Goal: Use online tool/utility: Use online tool/utility

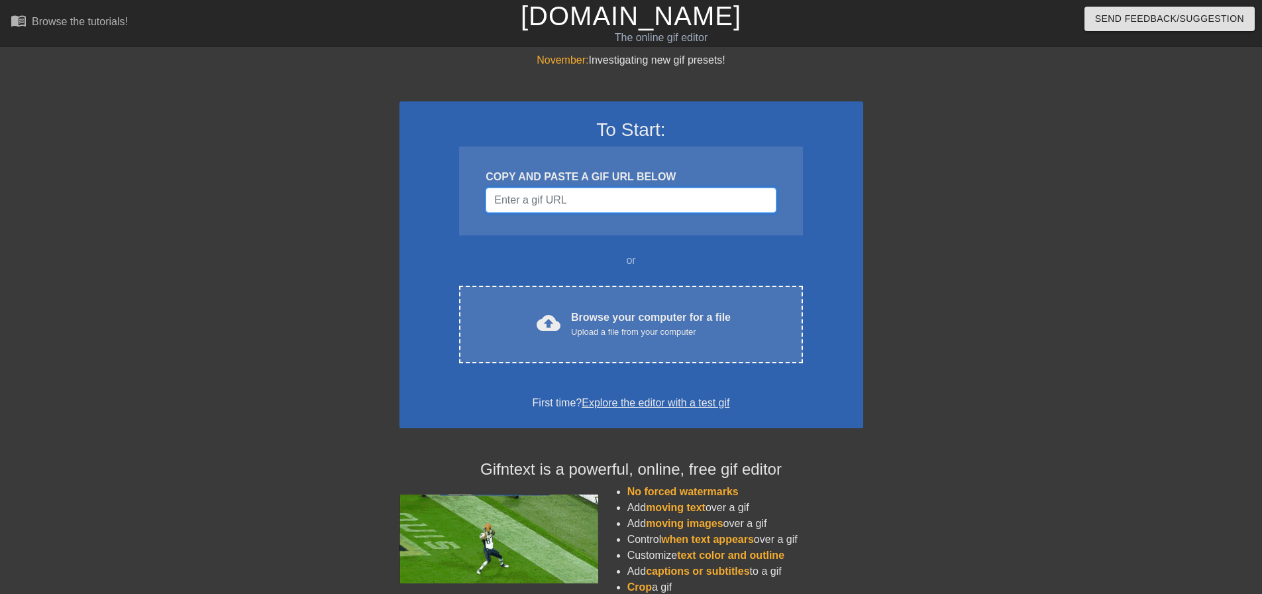
click at [666, 199] on input "Username" at bounding box center [631, 200] width 290 height 25
paste input "[URL][DOMAIN_NAME]"
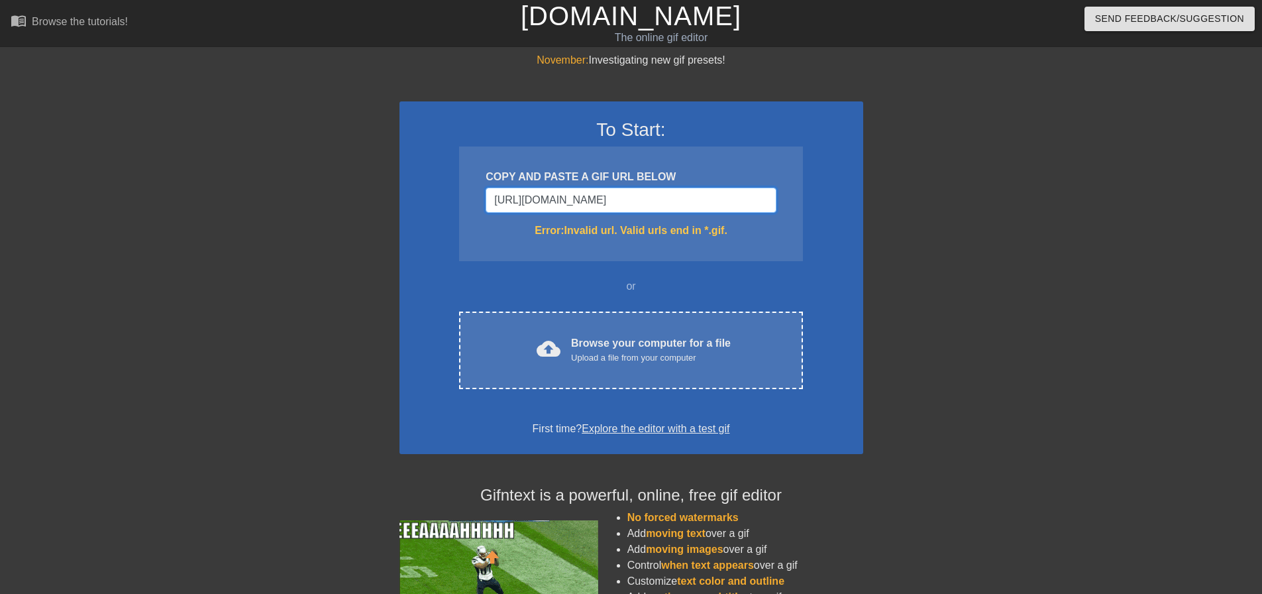
scroll to position [0, 85]
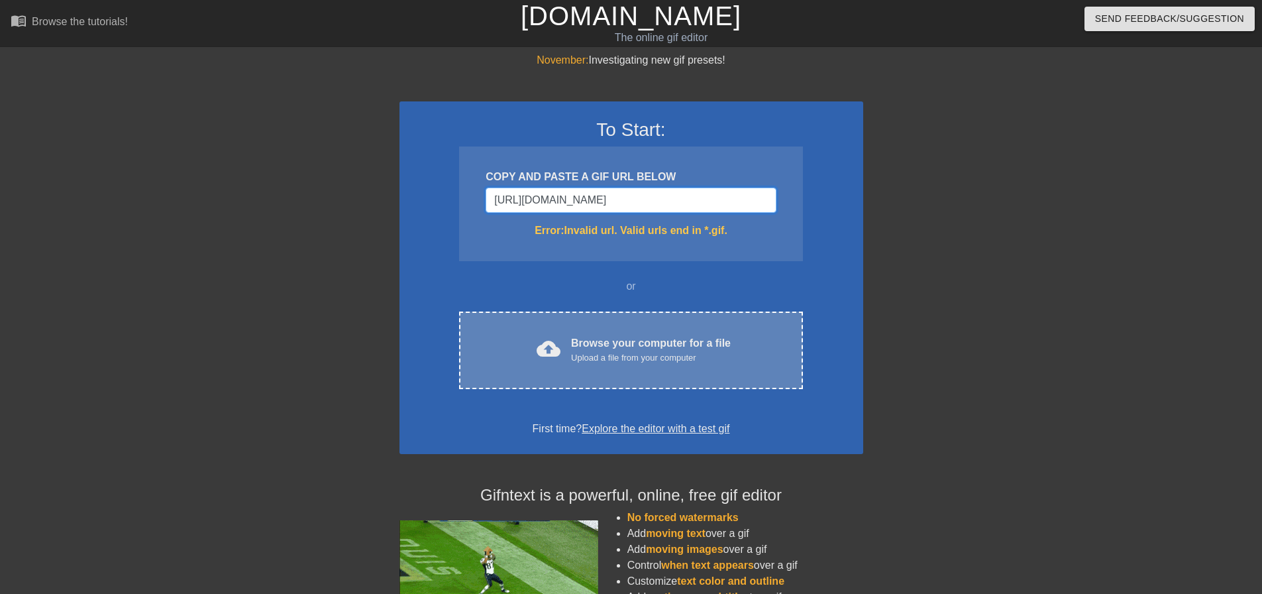
type input "[URL][DOMAIN_NAME]"
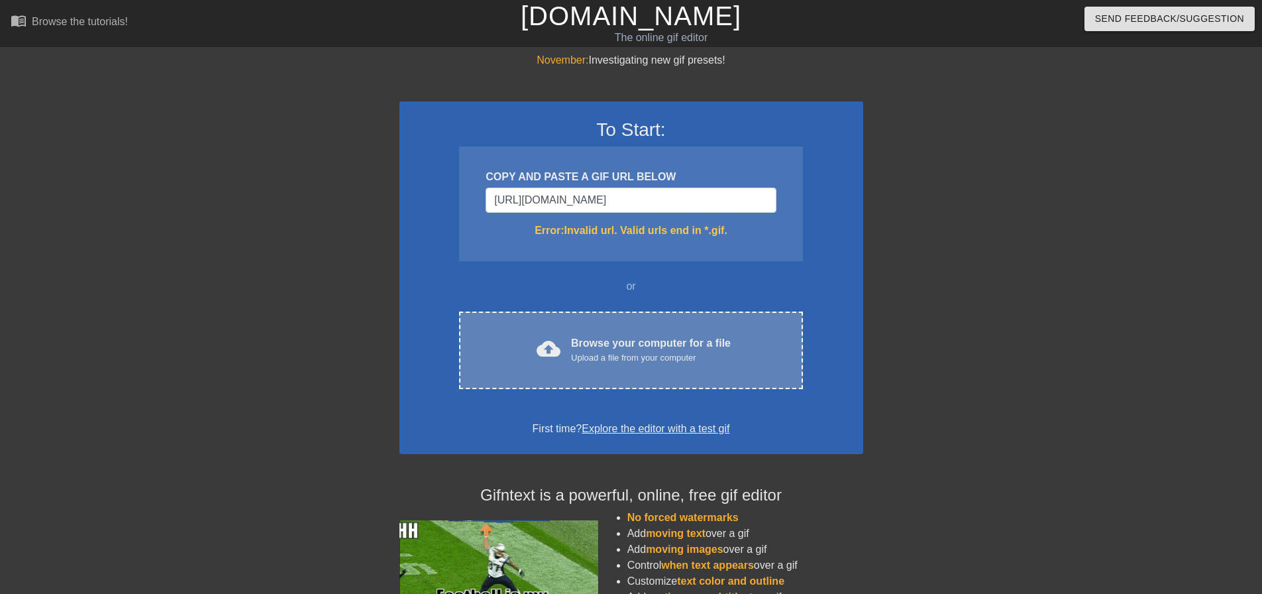
click at [606, 354] on div "Upload a file from your computer" at bounding box center [651, 357] width 160 height 13
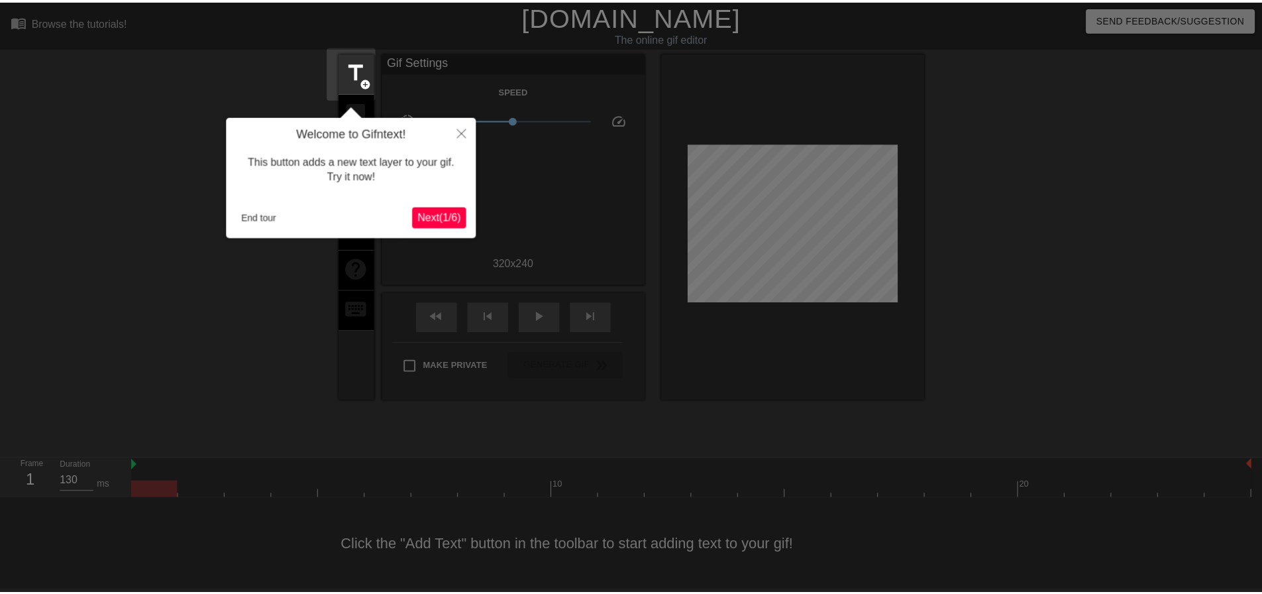
scroll to position [7, 0]
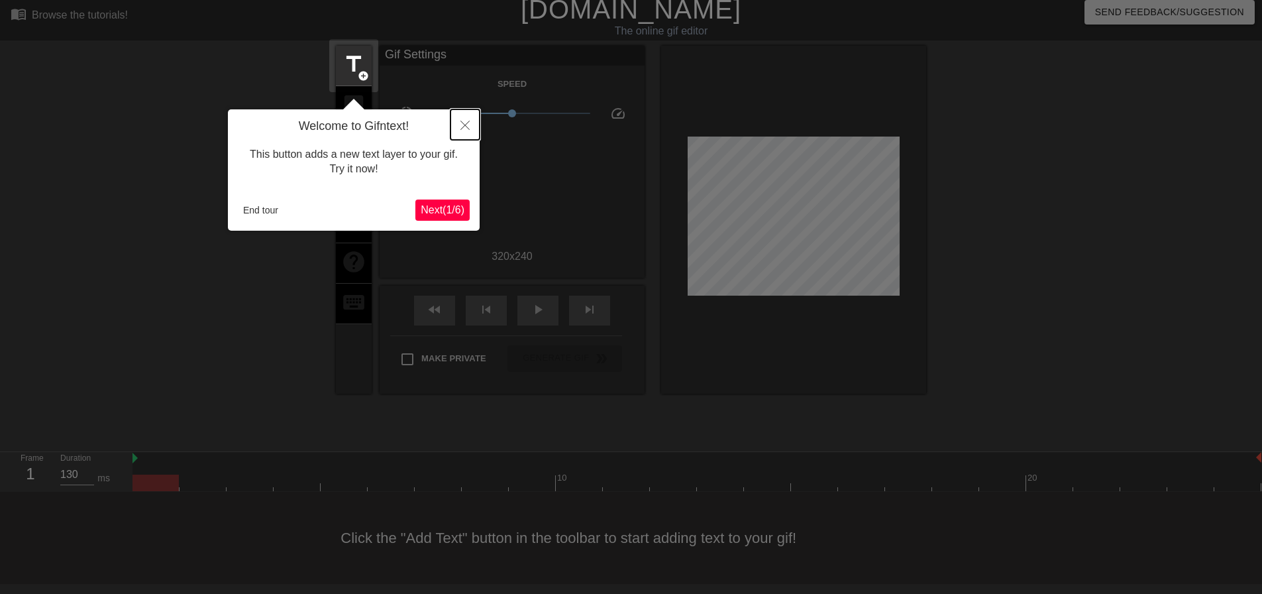
click at [463, 128] on icon "Close" at bounding box center [465, 125] width 9 height 9
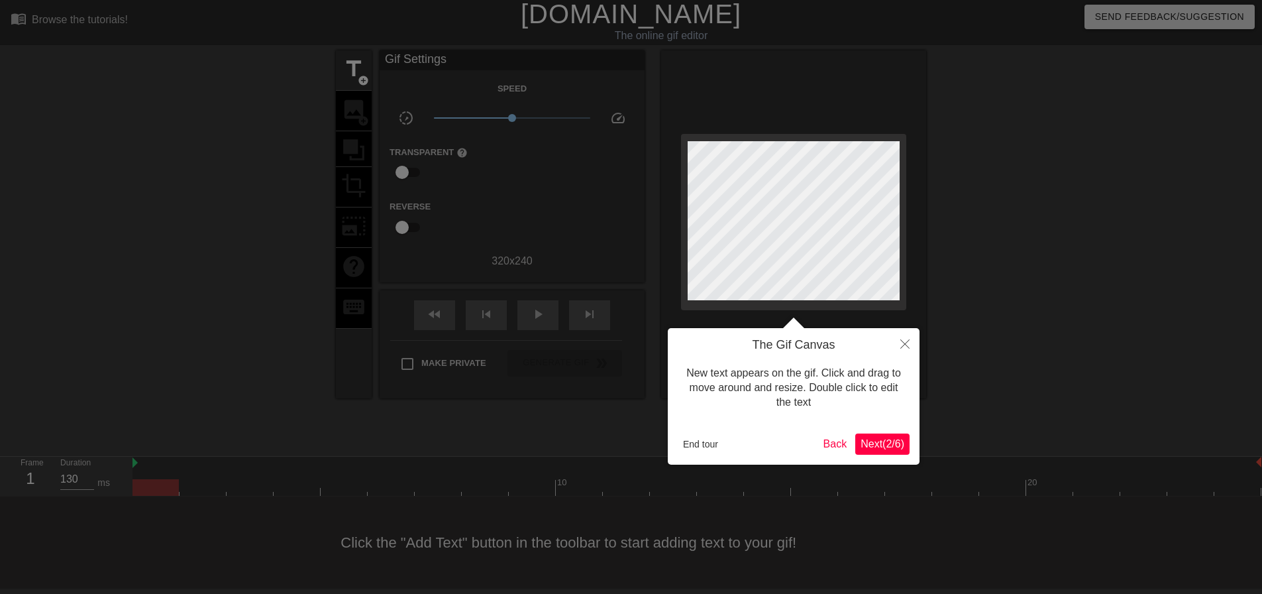
scroll to position [0, 0]
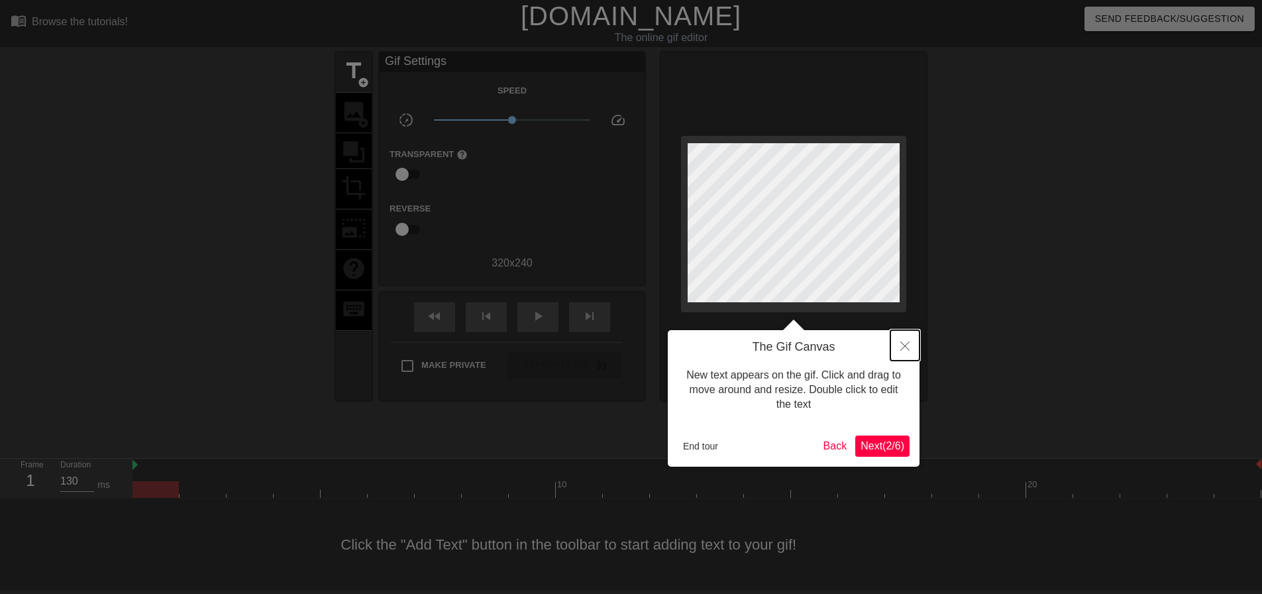
click at [909, 343] on icon "Close" at bounding box center [905, 345] width 9 height 9
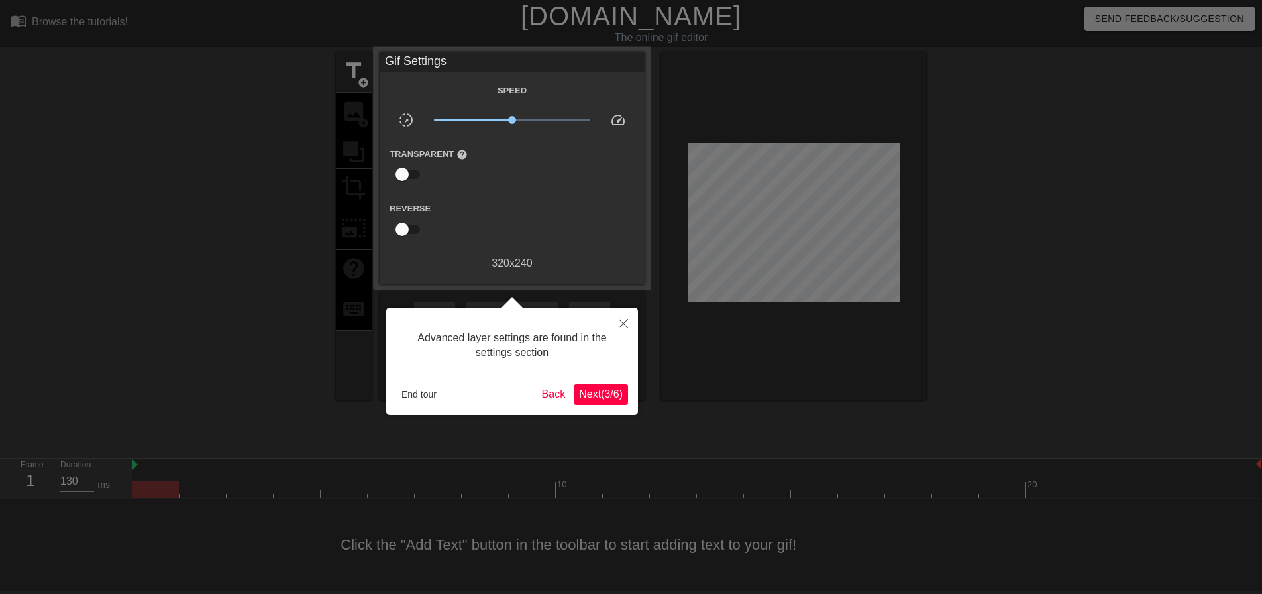
scroll to position [7, 0]
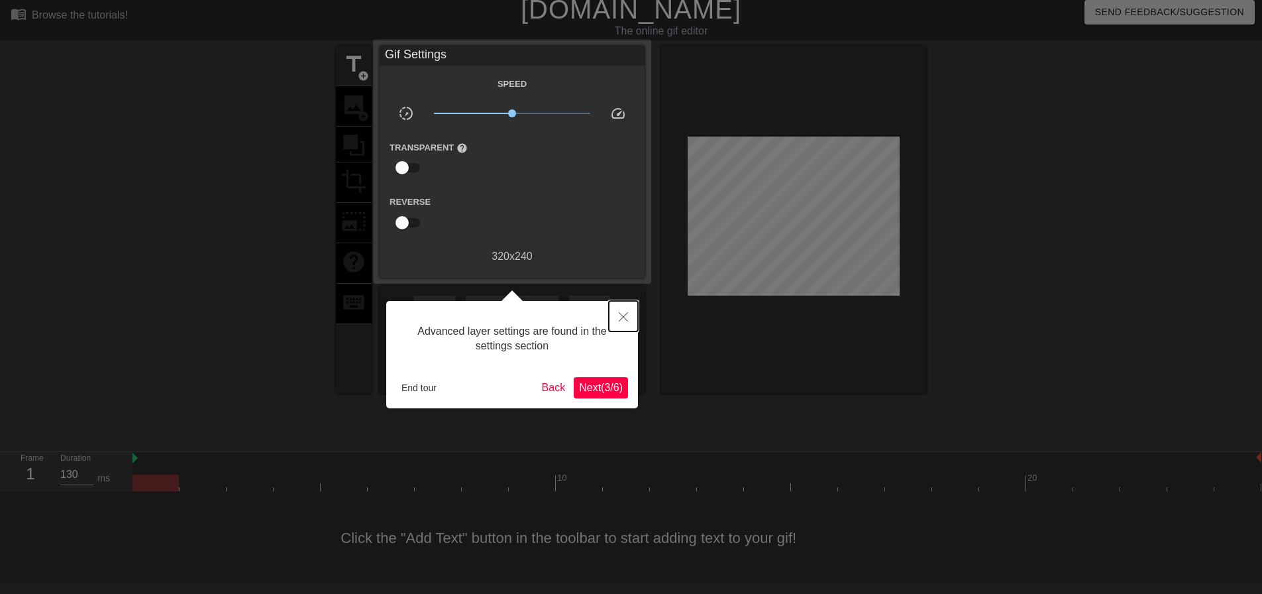
click at [622, 315] on icon "Close" at bounding box center [623, 316] width 9 height 9
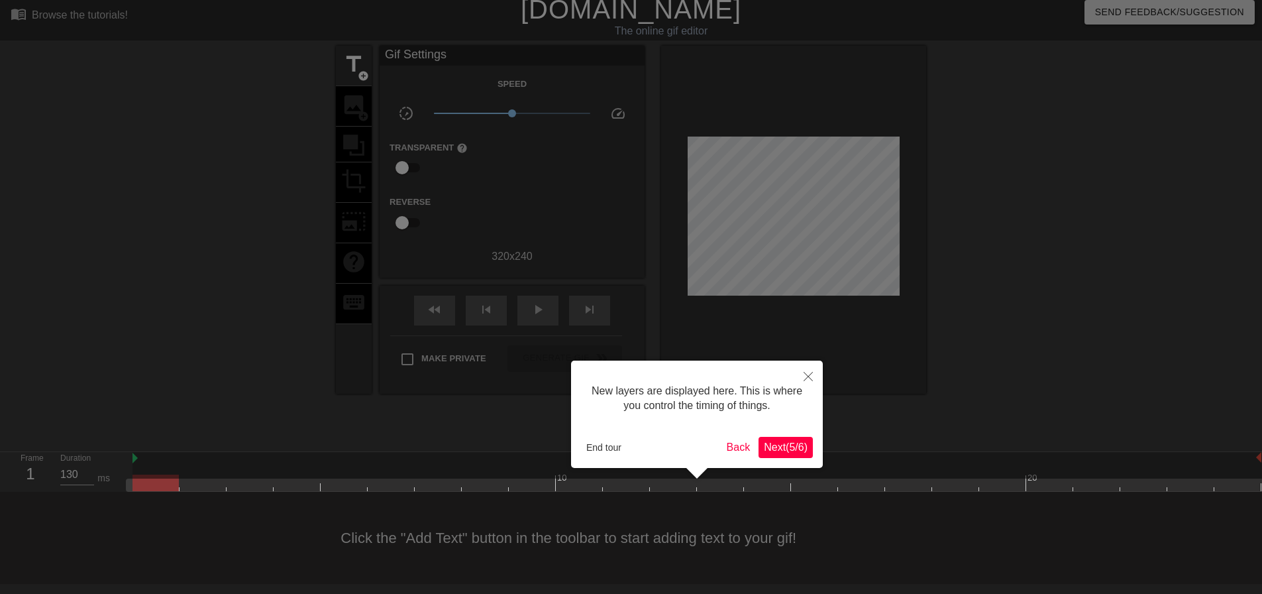
scroll to position [11, 0]
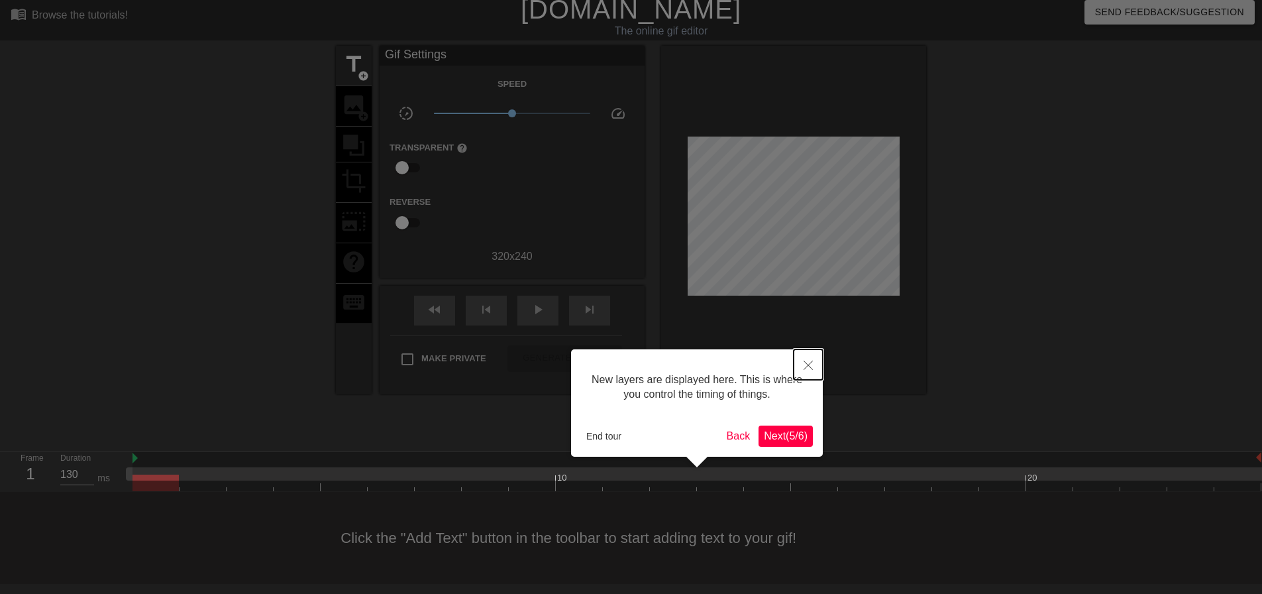
click at [802, 368] on button "Close" at bounding box center [808, 364] width 29 height 30
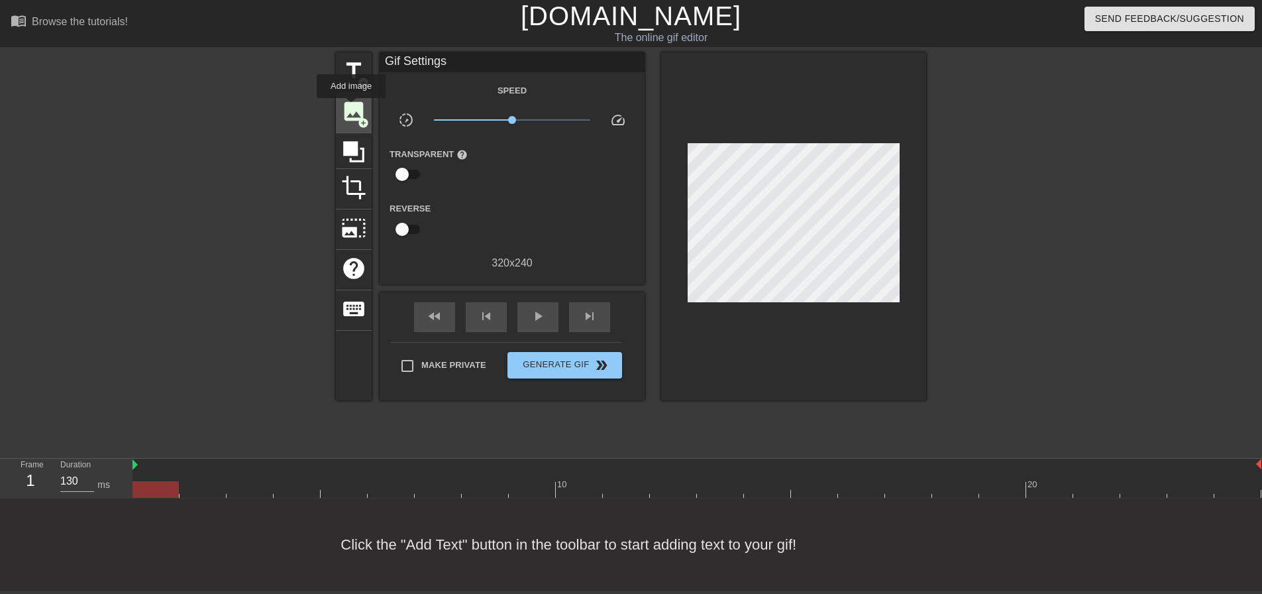
click at [351, 107] on span "image" at bounding box center [353, 111] width 25 height 25
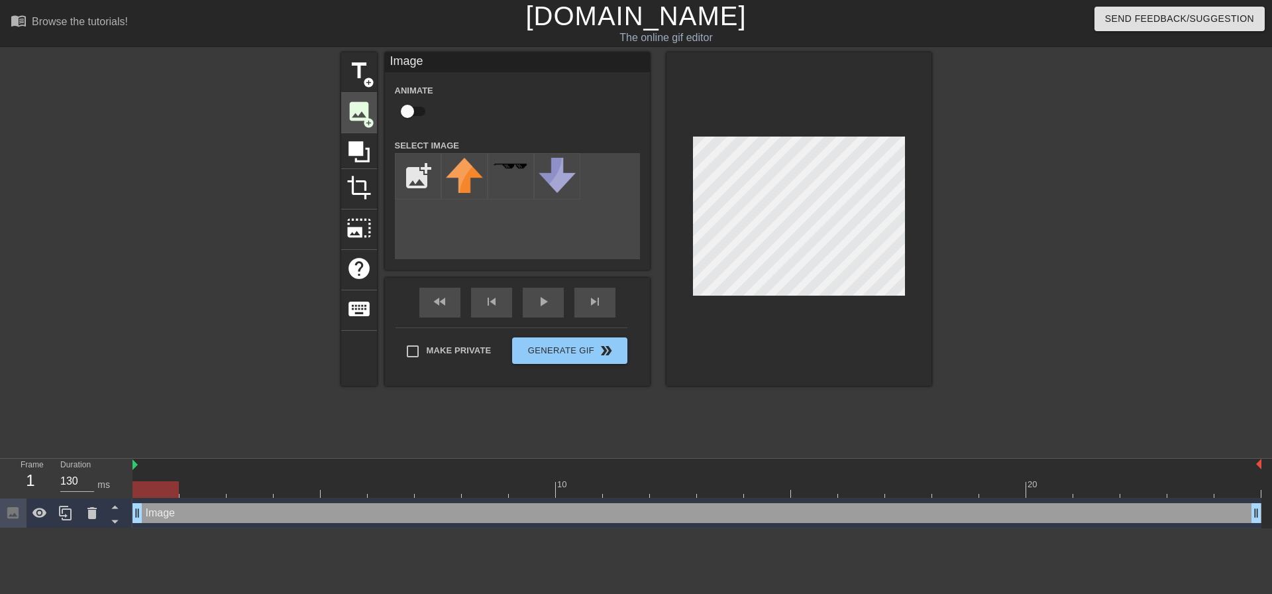
scroll to position [0, 0]
click at [427, 182] on input "file" at bounding box center [418, 176] width 45 height 45
click at [409, 171] on input "file" at bounding box center [418, 176] width 45 height 45
type input "C:\fakepath\download2.jpg"
click at [461, 173] on img at bounding box center [464, 176] width 37 height 36
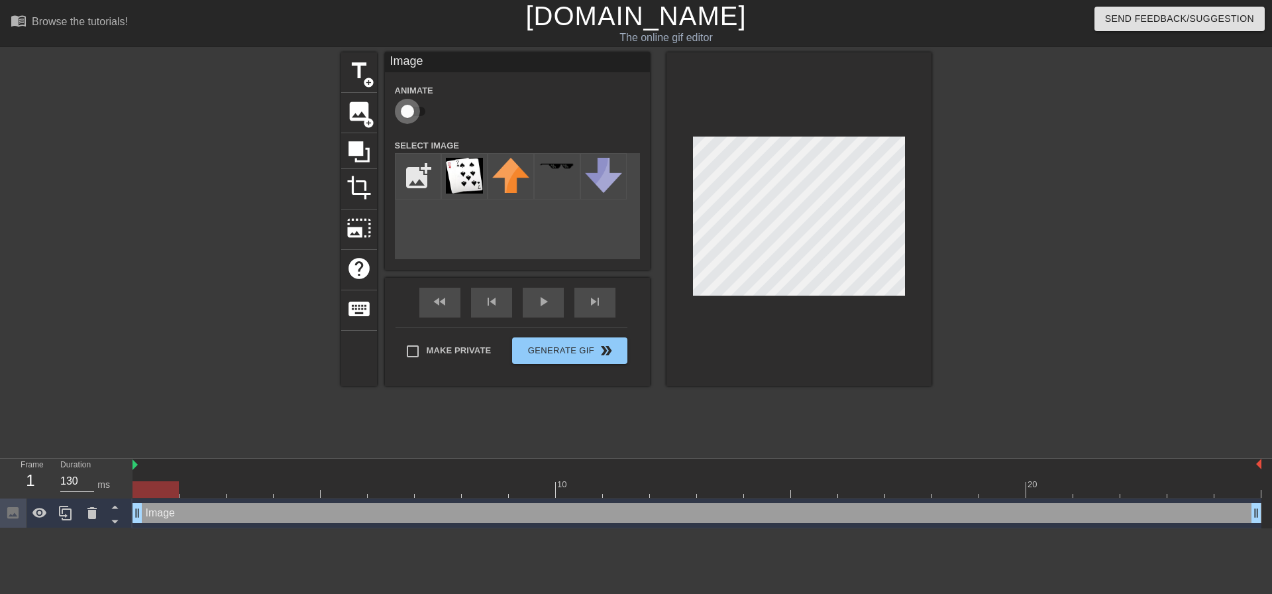
click at [410, 114] on input "checkbox" at bounding box center [408, 111] width 76 height 25
checkbox input "true"
click at [557, 354] on button "Generate Gif double_arrow" at bounding box center [569, 350] width 115 height 27
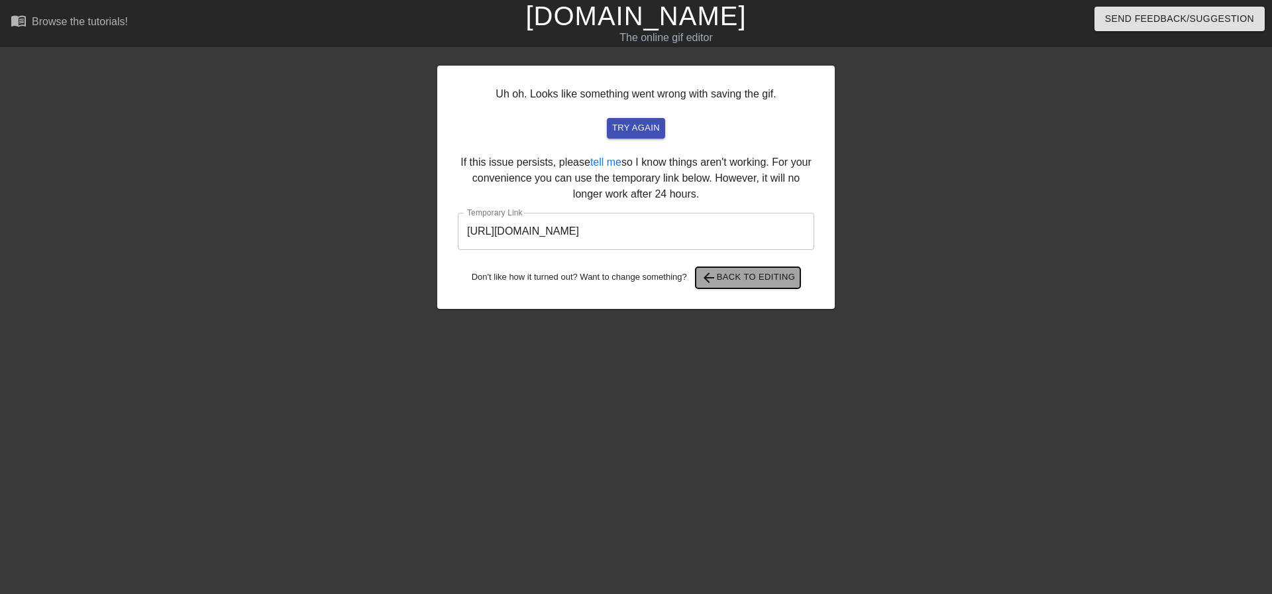
click at [710, 273] on span "arrow_back" at bounding box center [709, 278] width 16 height 16
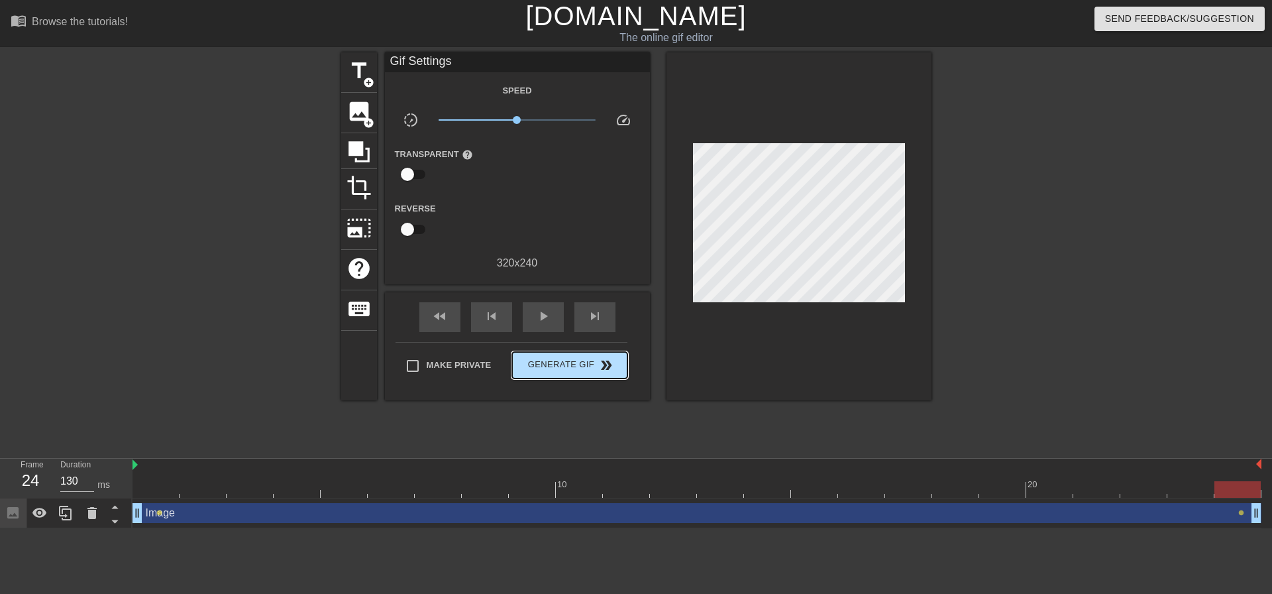
click at [546, 348] on div "Make Private Generate Gif double_arrow" at bounding box center [512, 368] width 232 height 52
click at [547, 366] on span "Generate Gif double_arrow" at bounding box center [570, 365] width 104 height 16
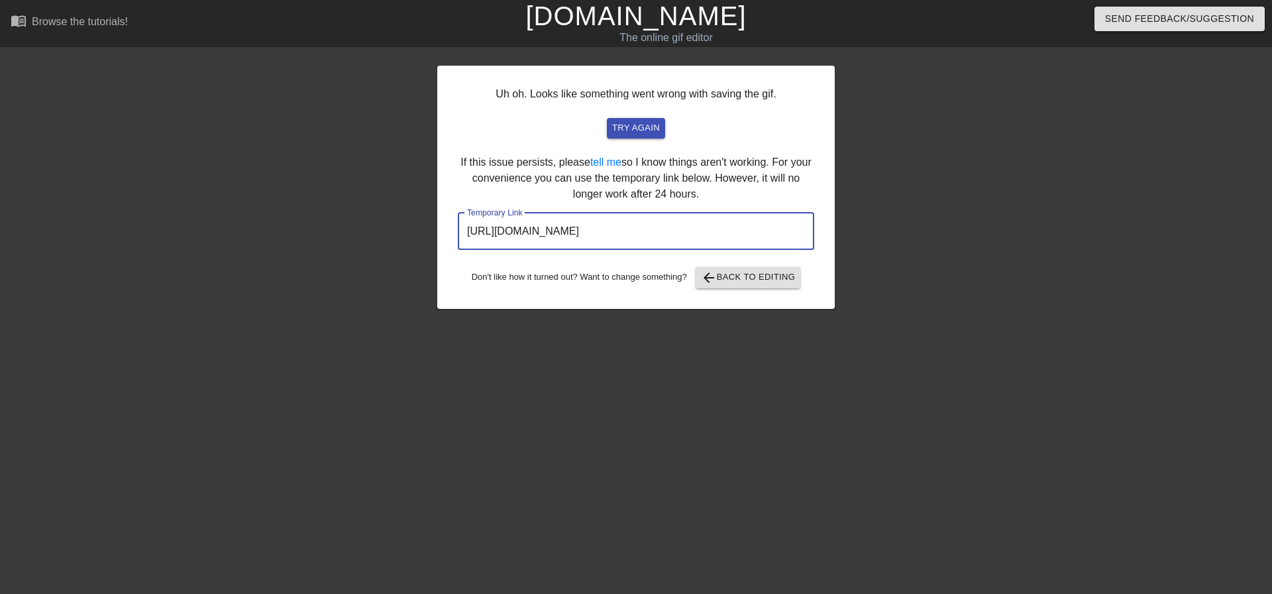
click at [761, 234] on input "[URL][DOMAIN_NAME]" at bounding box center [636, 231] width 357 height 37
drag, startPoint x: 756, startPoint y: 231, endPoint x: 431, endPoint y: 235, distance: 325.4
click at [431, 235] on div "Uh oh. Looks like something went wrong with saving the gif. try again If this i…" at bounding box center [636, 251] width 1272 height 398
